Goal: Transaction & Acquisition: Purchase product/service

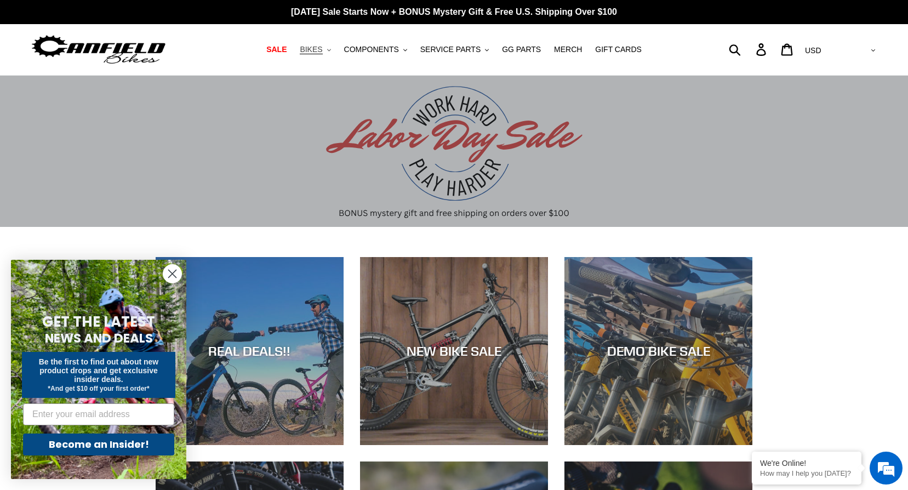
click at [333, 48] on button "BIKES .cls-1{fill:#231f20}" at bounding box center [315, 49] width 42 height 15
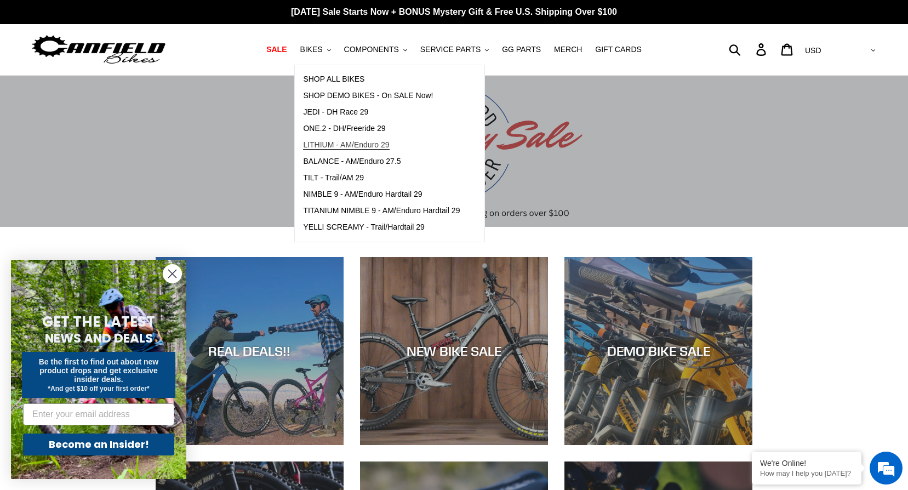
click at [342, 148] on span "LITHIUM - AM/Enduro 29" at bounding box center [346, 144] width 86 height 9
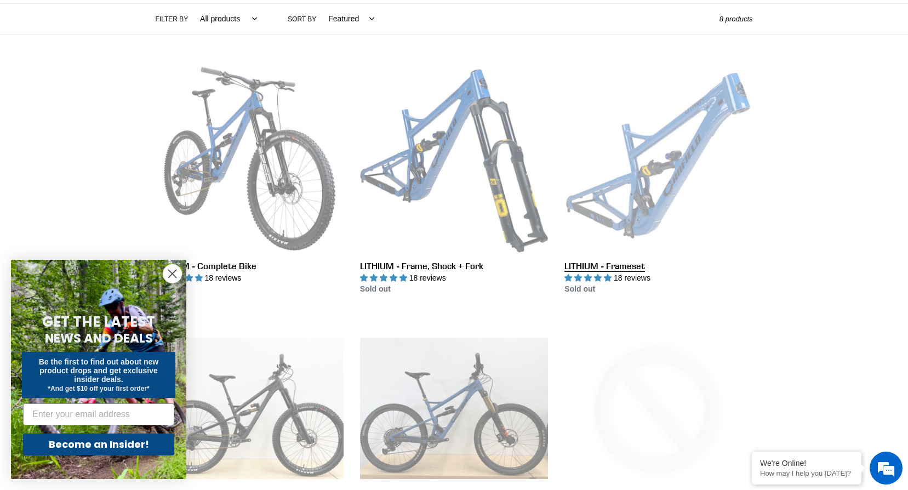
click at [656, 162] on link "LITHIUM - Frameset" at bounding box center [658, 180] width 188 height 231
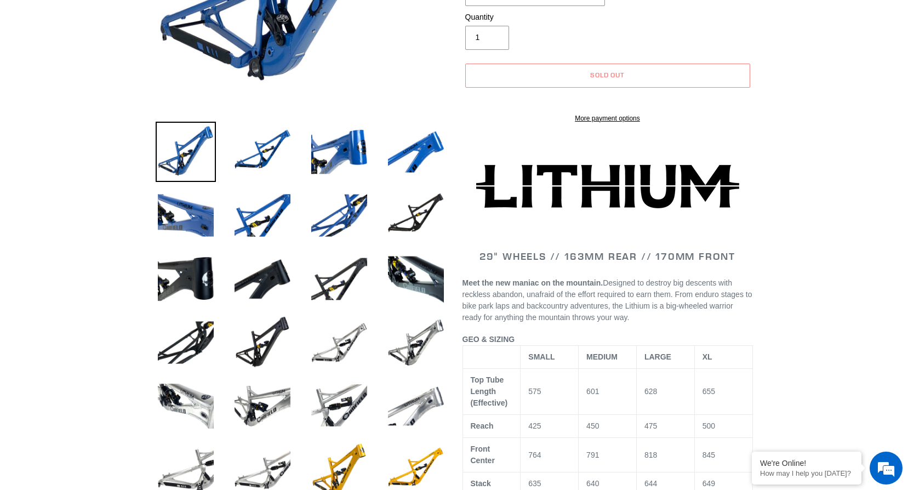
select select "highest-rating"
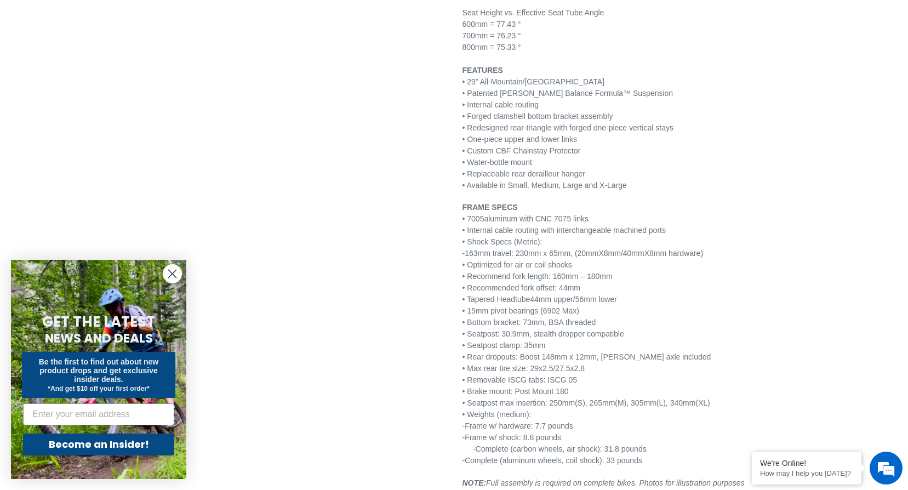
drag, startPoint x: 527, startPoint y: 401, endPoint x: 593, endPoint y: 406, distance: 65.4
click at [589, 405] on p "FRAME SPECS • 7005 aluminum with CNC 7075 links • Internal cable routing with i…" at bounding box center [607, 334] width 290 height 265
